Goal: Check status

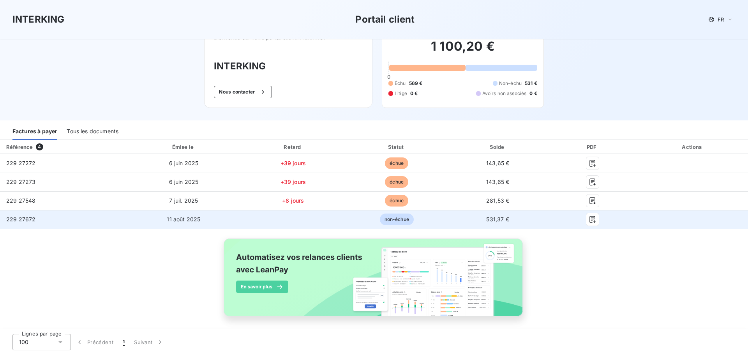
scroll to position [25, 0]
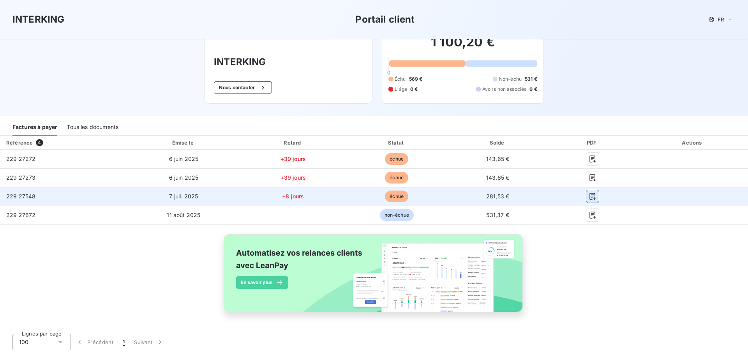
click at [592, 197] on icon "button" at bounding box center [593, 196] width 8 height 8
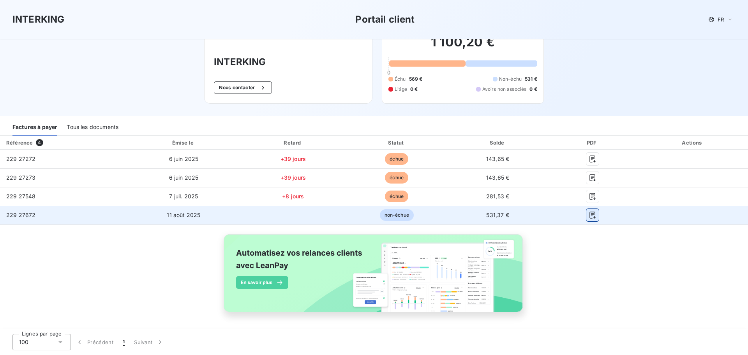
click at [589, 218] on button "button" at bounding box center [592, 215] width 12 height 12
